Goal: Communication & Community: Participate in discussion

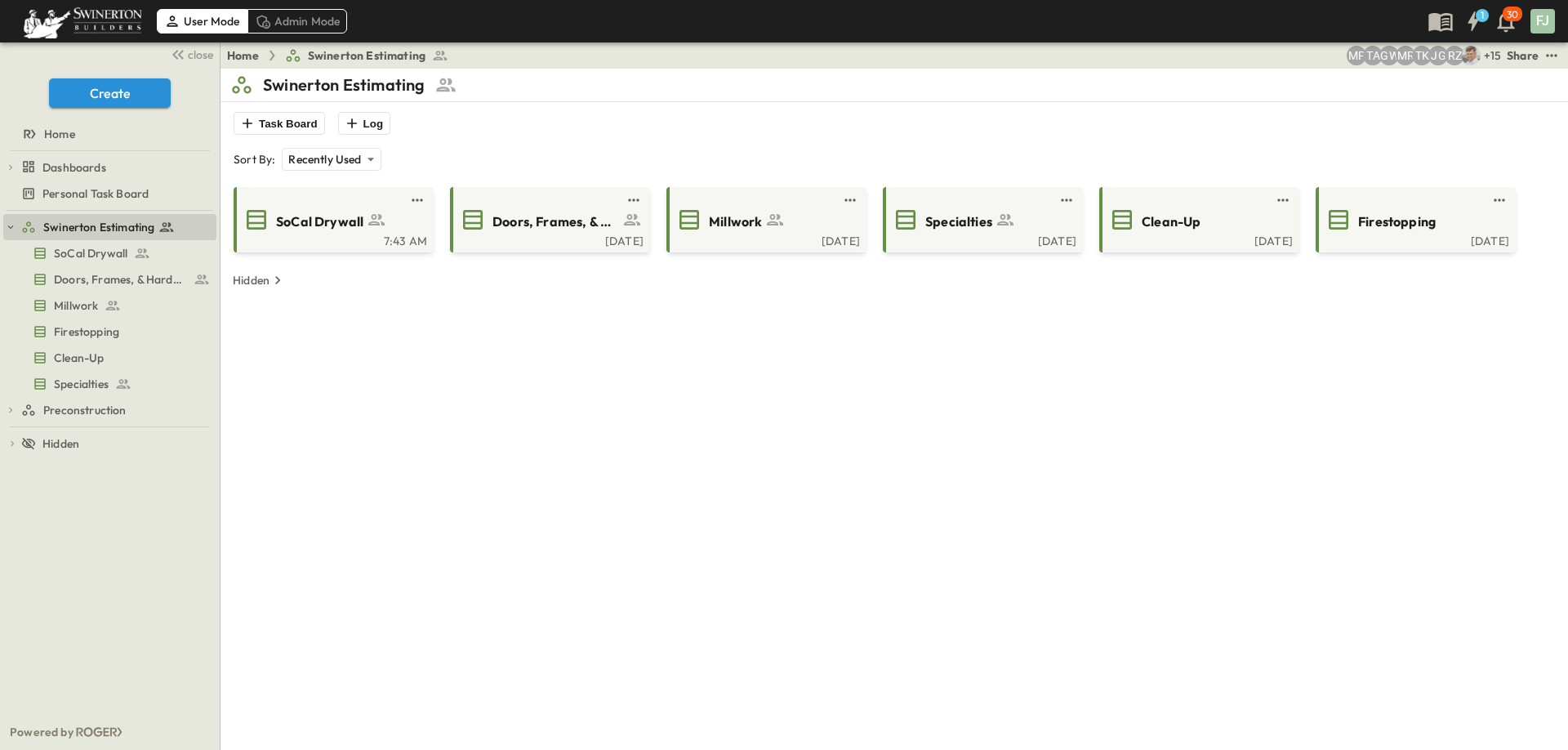
click at [787, 111] on div "Task Board Log" at bounding box center [895, 123] width 1328 height 23
click at [332, 213] on span "SoCal Drywall" at bounding box center [320, 222] width 88 height 18
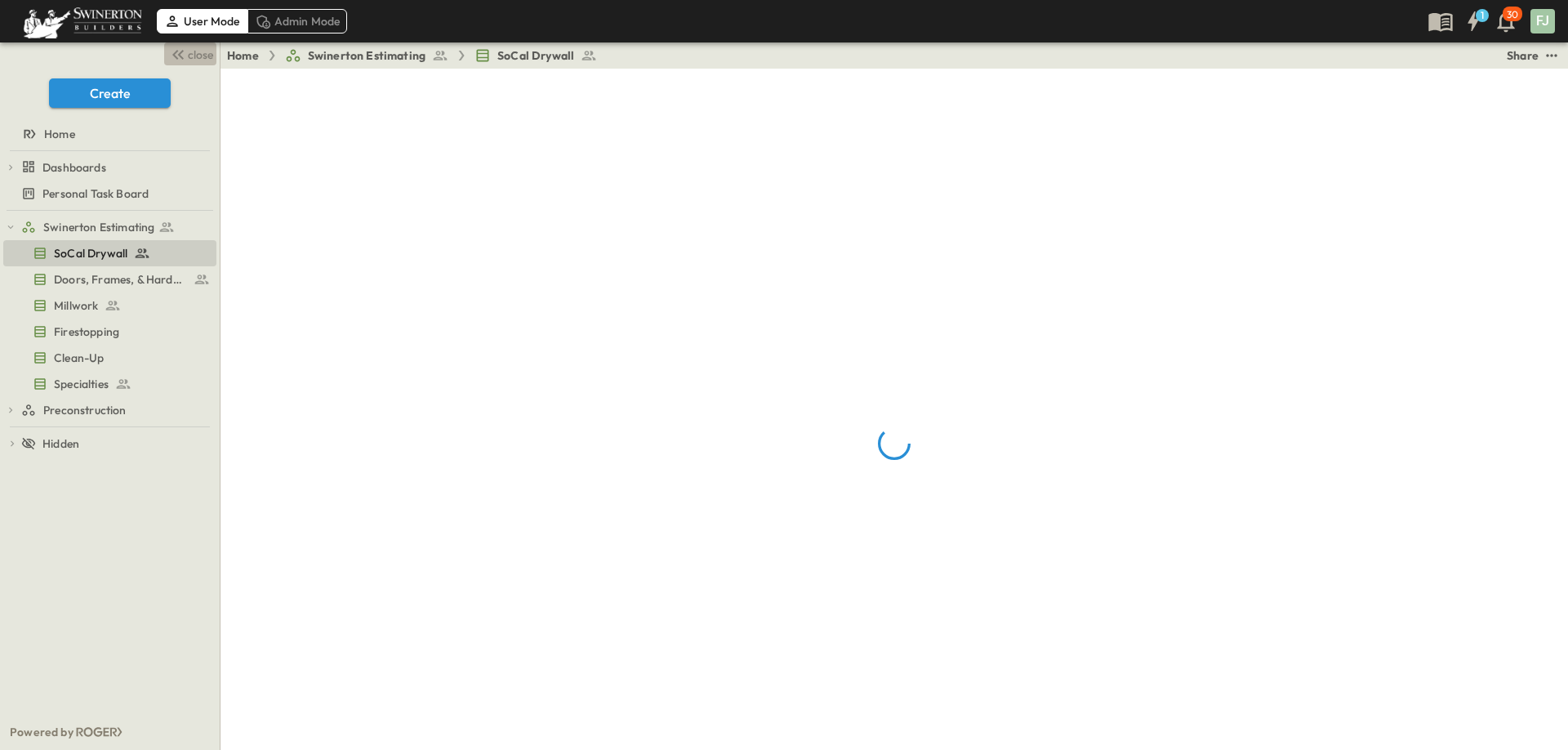
click at [208, 54] on span "close" at bounding box center [200, 55] width 25 height 17
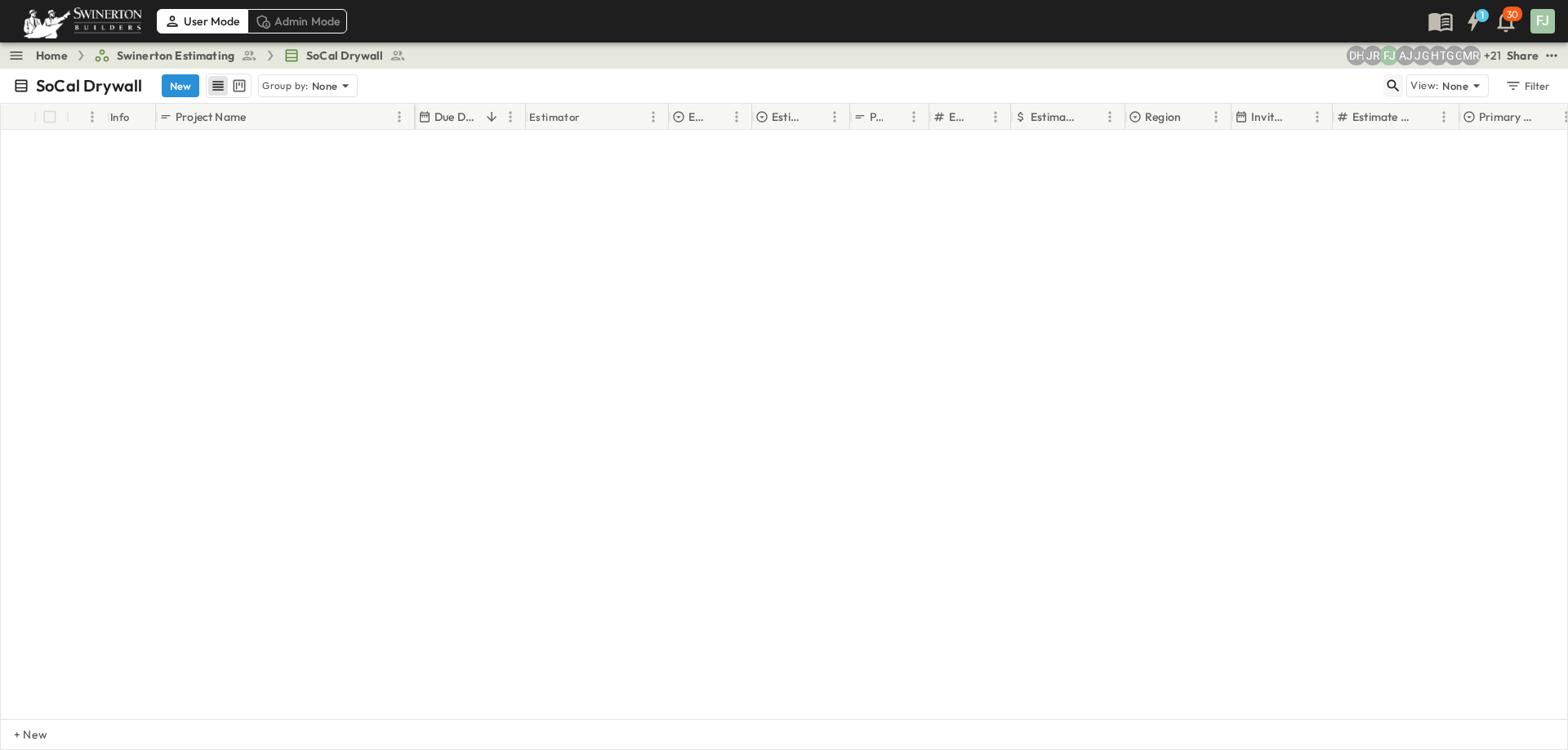
scroll to position [6102, 0]
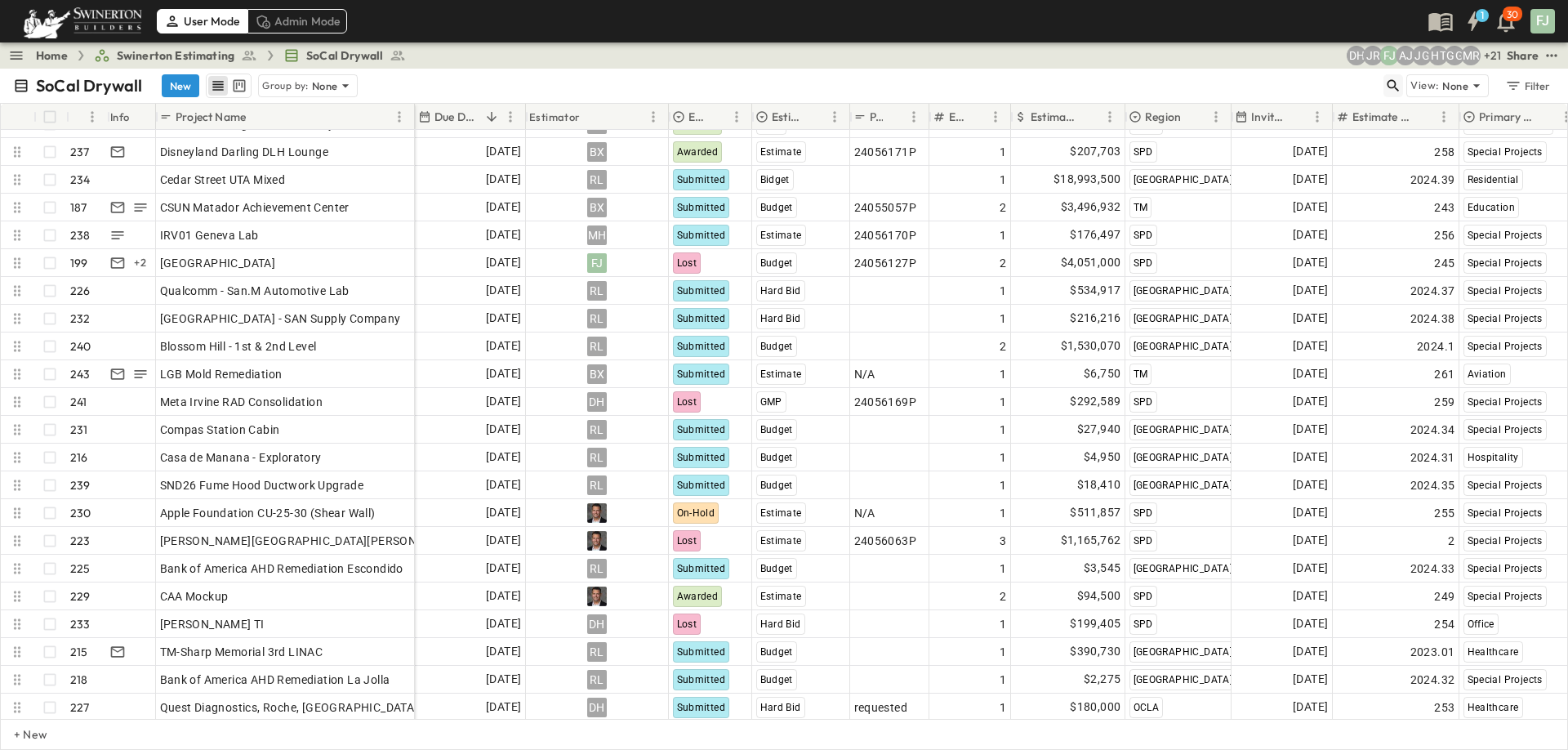
click at [1402, 77] on icon "button" at bounding box center [1394, 86] width 17 height 17
click at [1365, 76] on input "text" at bounding box center [1308, 86] width 114 height 24
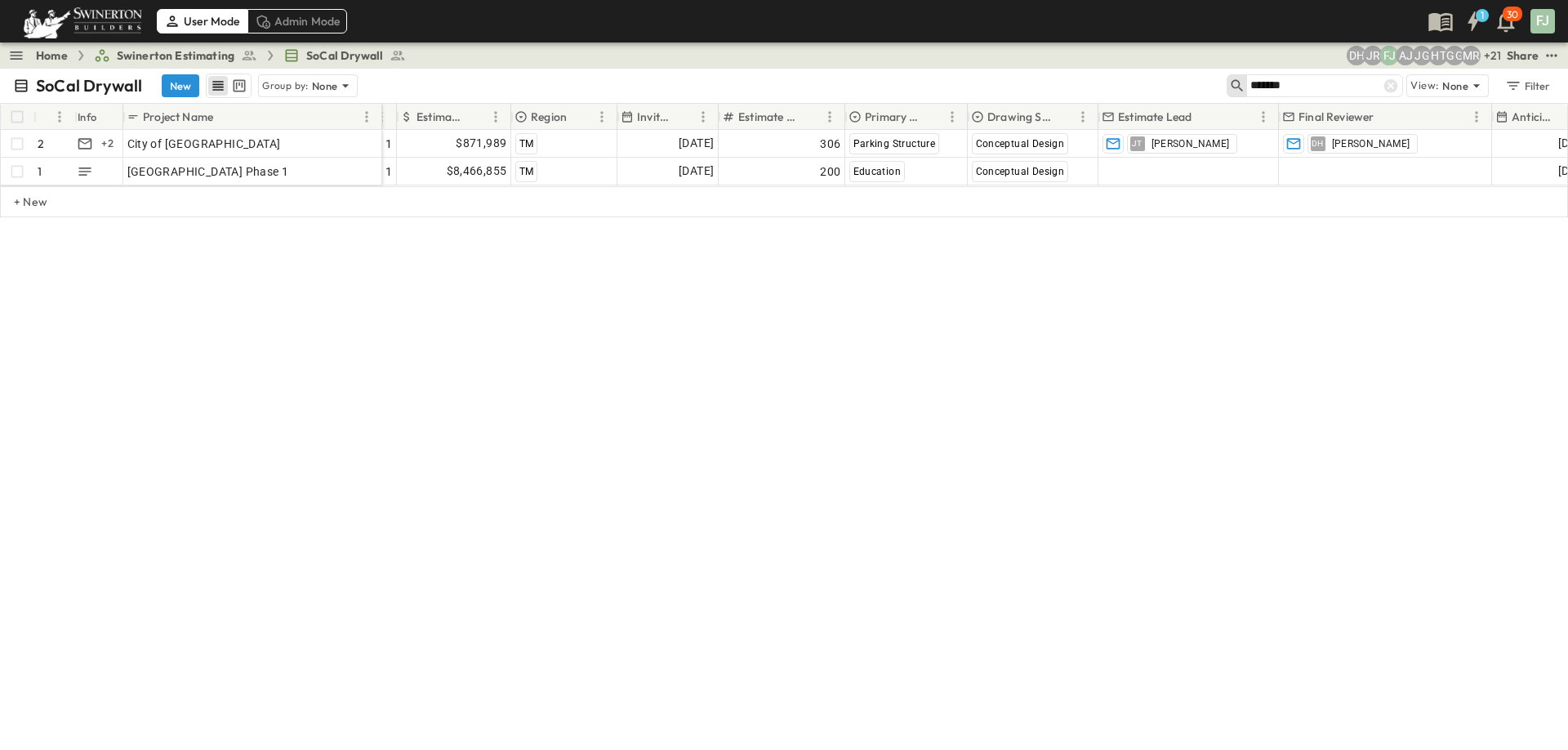
scroll to position [0, 580]
type input "*******"
